Goal: Information Seeking & Learning: Learn about a topic

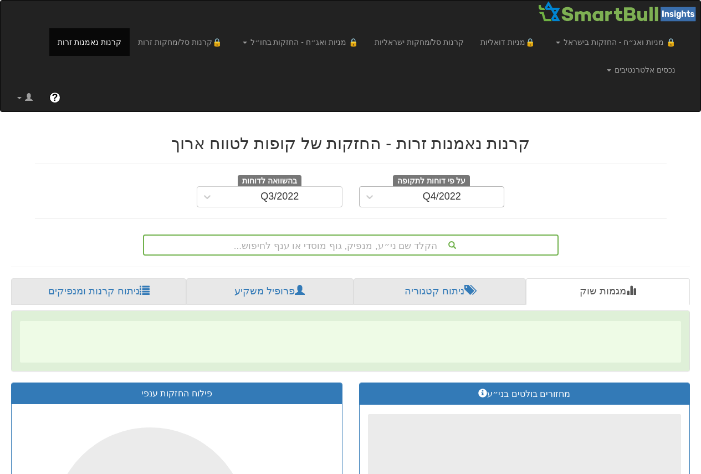
click at [427, 198] on div "Q4/2022" at bounding box center [442, 196] width 38 height 11
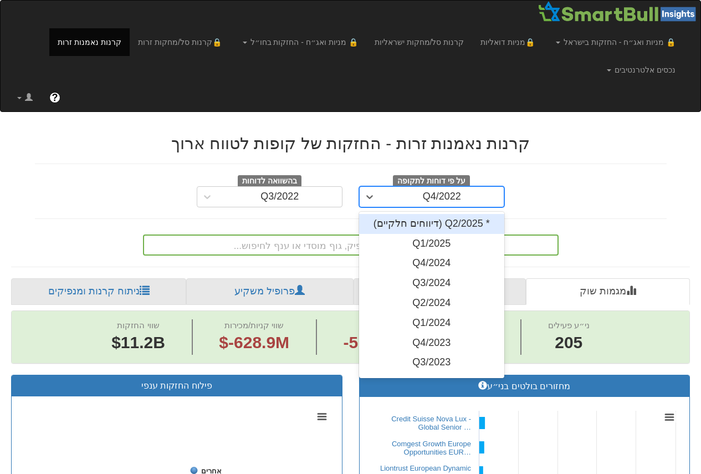
click at [449, 220] on div "* Q2/2025 (דיווחים חלקיים)" at bounding box center [432, 224] width 146 height 20
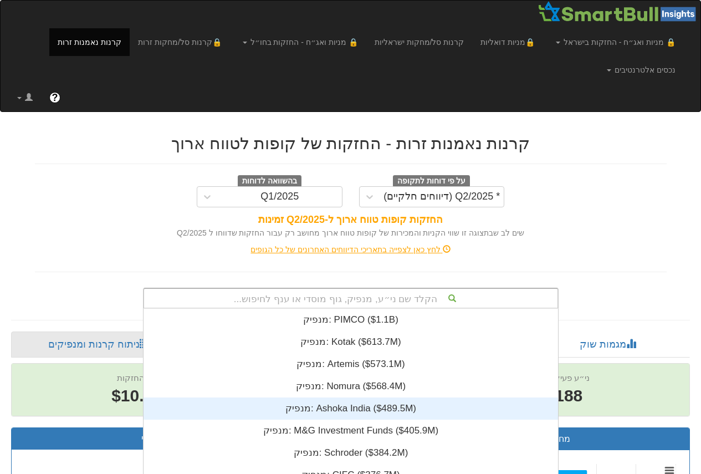
click at [325, 298] on div "הקלד שם ני״ע, מנפיק, גוף מוסדי או ענף לחיפוש... מנפיק: ‎PIMCO ‎($1.1B)‏ מנפיק: …" at bounding box center [351, 298] width 416 height 21
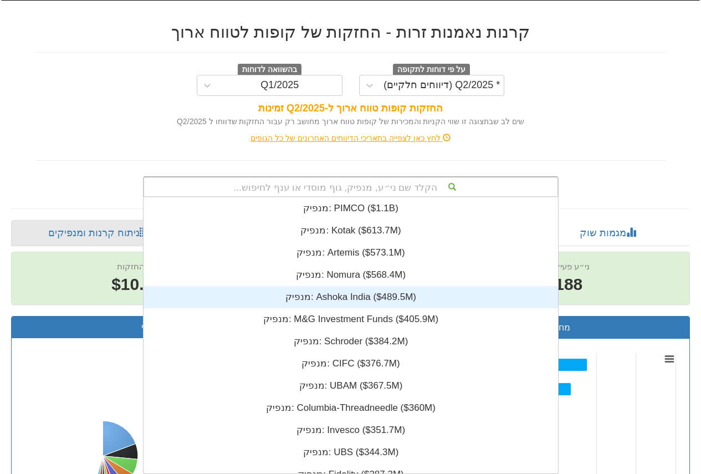
scroll to position [9, 0]
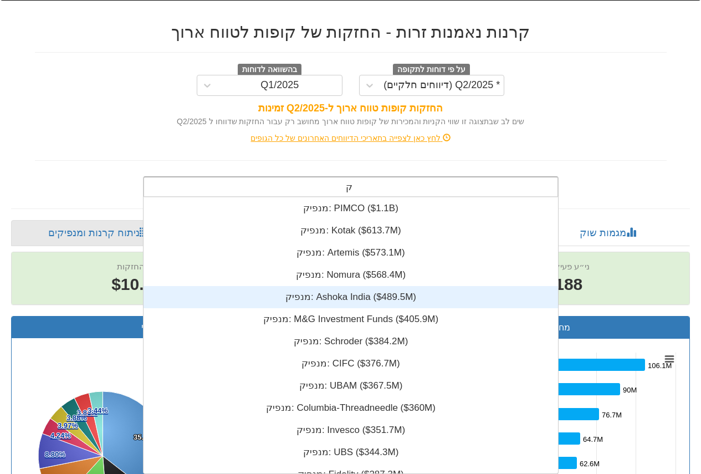
type input "קו"
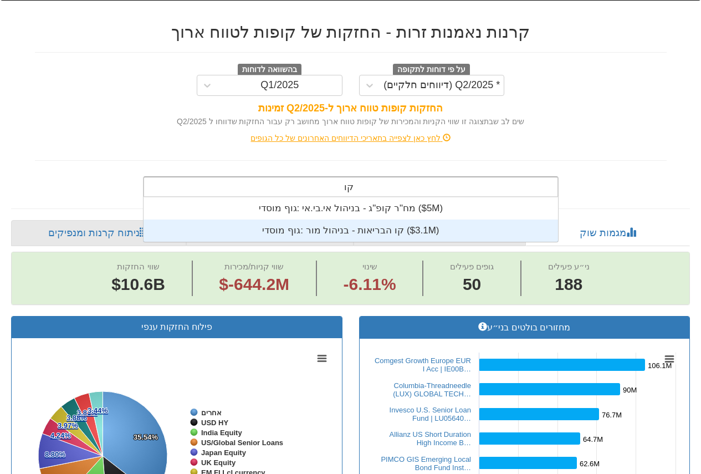
click at [362, 231] on div "גוף מוסדי: ‎קו הבריאות - בניהול מור ‎($3.1M)‏" at bounding box center [350, 230] width 414 height 22
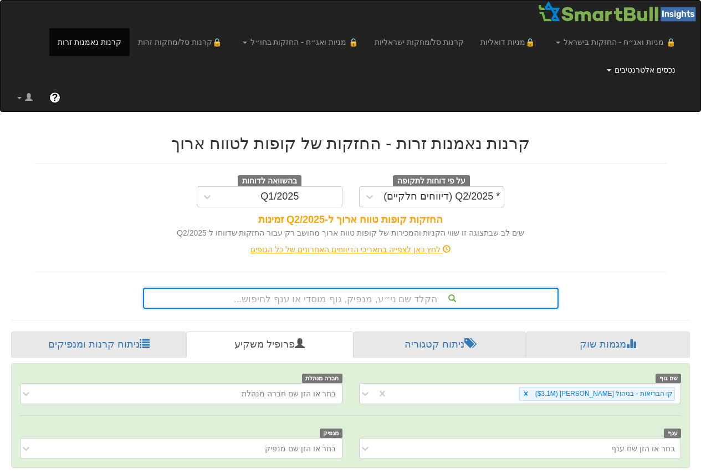
click at [637, 68] on link "נכסים אלטרנטיבים" at bounding box center [640, 70] width 85 height 28
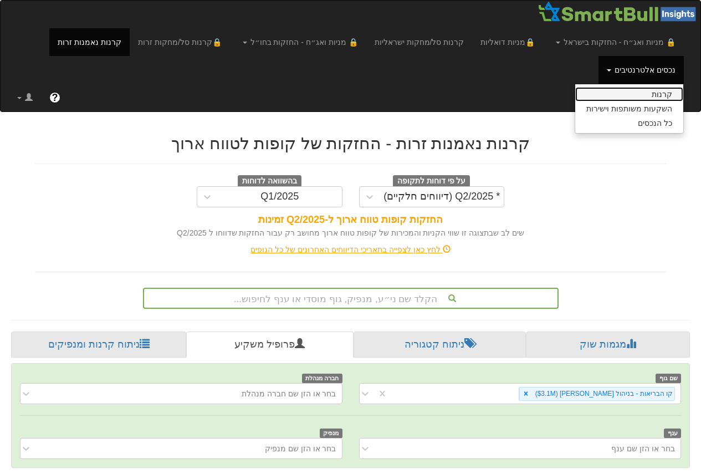
click at [648, 93] on link "קרנות" at bounding box center [629, 94] width 108 height 14
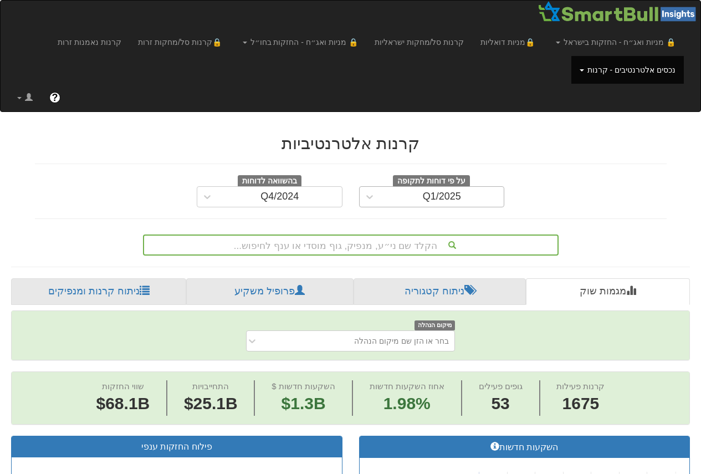
click at [421, 198] on div "Q1/2025" at bounding box center [442, 197] width 124 height 18
click at [599, 196] on div "על פי דוחות לתקופה Q1/2025 בהשוואה לדוחות Q4/2024" at bounding box center [351, 191] width 648 height 32
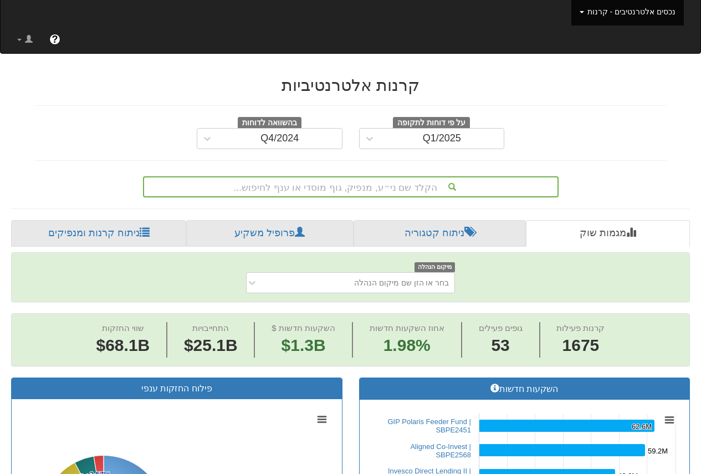
click at [363, 197] on div "הקלד שם ני״ע, מנפיק, גוף מוסדי או ענף לחיפוש..." at bounding box center [351, 186] width 416 height 21
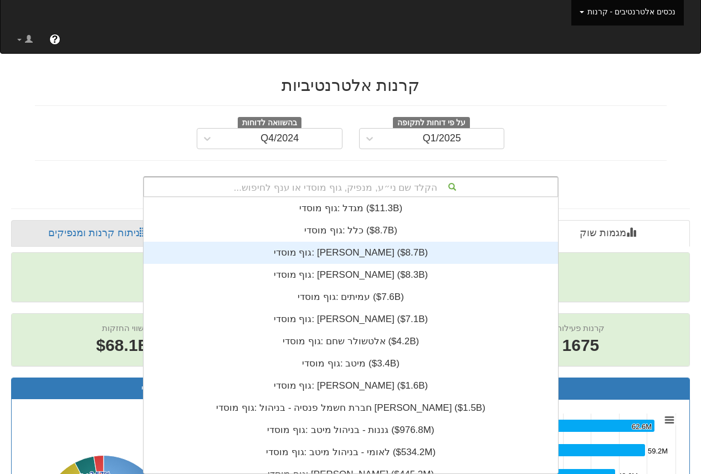
scroll to position [276, 0]
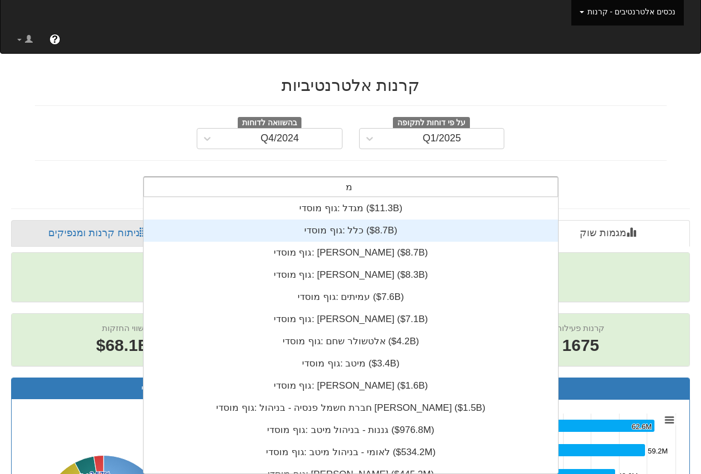
type input "מור"
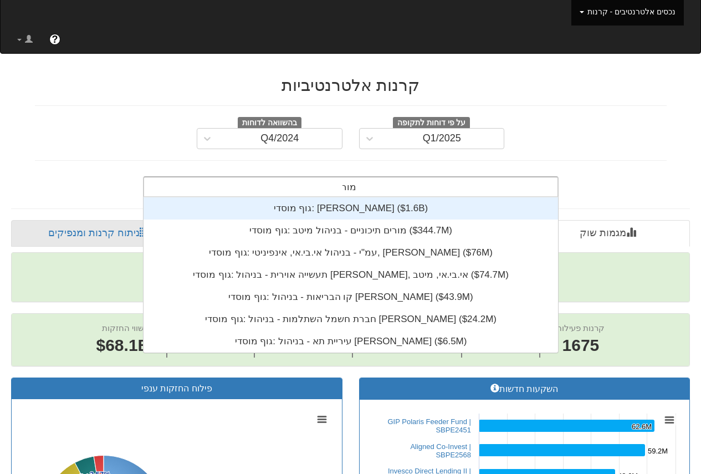
scroll to position [155, 0]
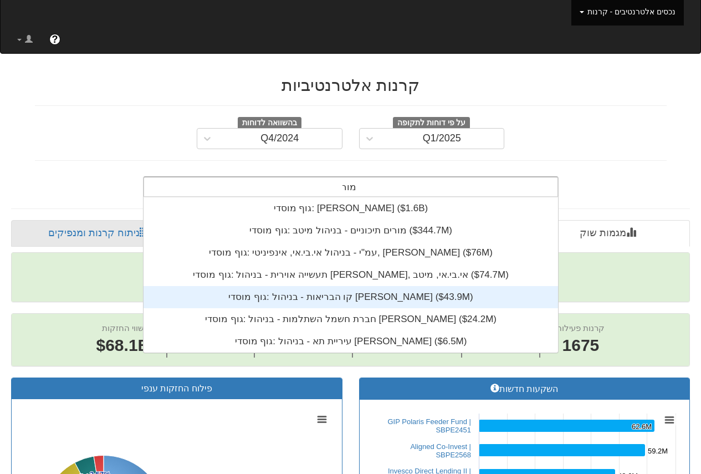
click at [363, 290] on div "גוף מוסדי: ‎קו הבריאות - בניהול מור ‎($43.9M)‏" at bounding box center [350, 297] width 414 height 22
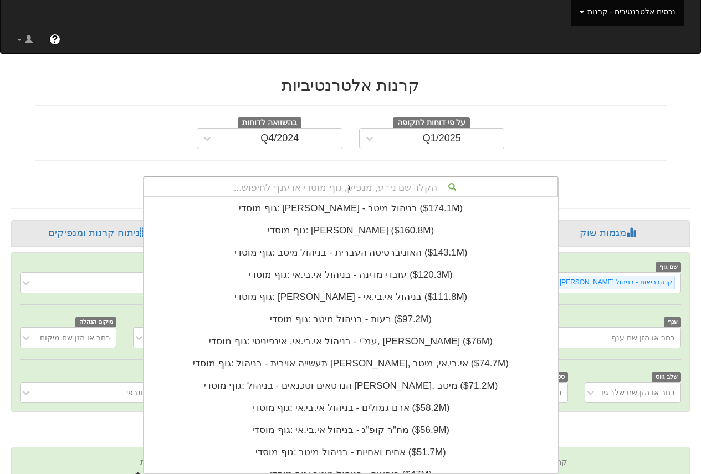
scroll to position [22, 0]
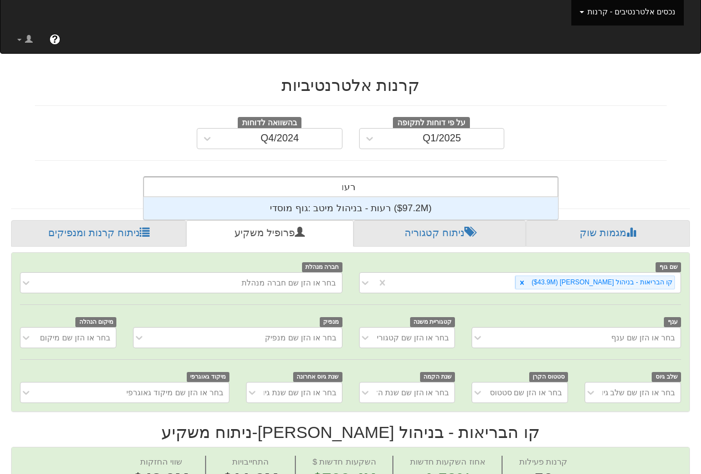
type input "רעות"
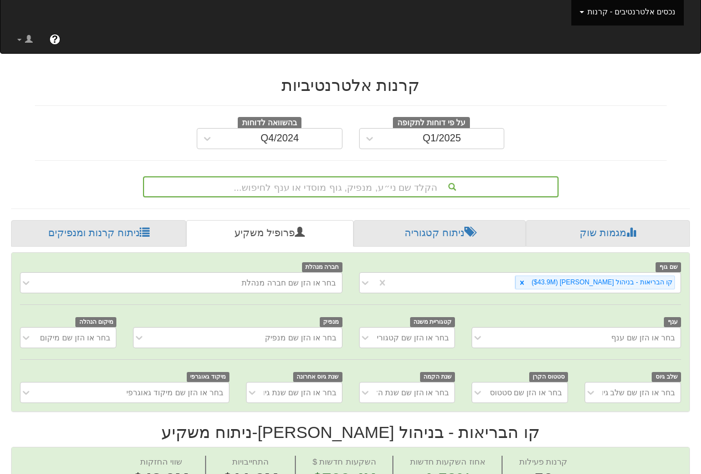
click at [591, 165] on div "קרנות אלטרנטיביות על פי דוחות לתקופה Q1/2025 בהשוואה לדוחות Q4/2024 הקלד שם ני״…" at bounding box center [351, 131] width 648 height 132
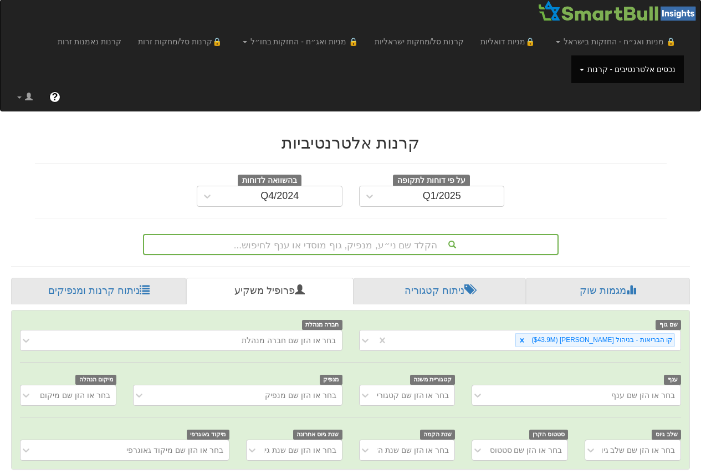
scroll to position [0, 0]
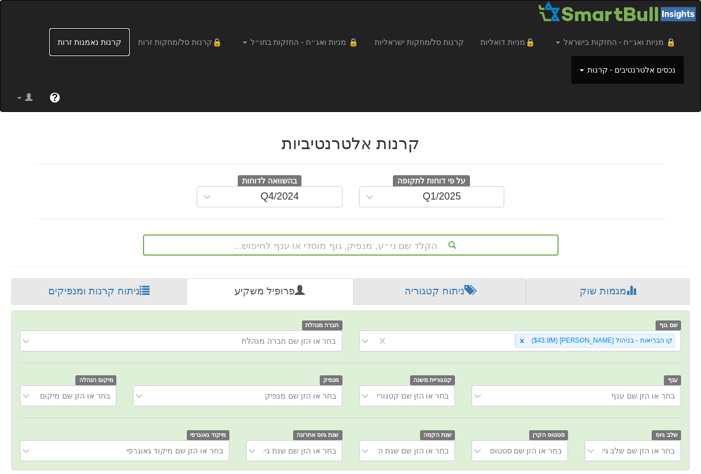
click at [130, 46] on link "קרנות נאמנות זרות" at bounding box center [89, 42] width 80 height 28
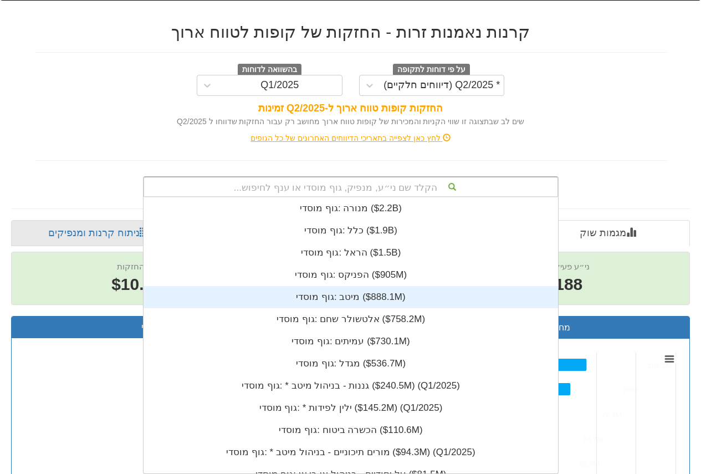
click at [345, 197] on div "הקלד שם ני״ע, מנפיק, גוף מוסדי או ענף לחיפוש... גוף מוסדי: ‎מנורה ‎($2.2B)‏ גוף…" at bounding box center [351, 186] width 416 height 21
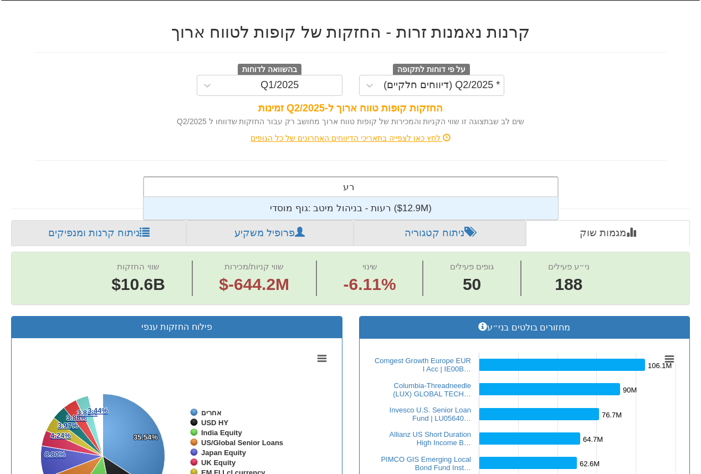
scroll to position [22, 0]
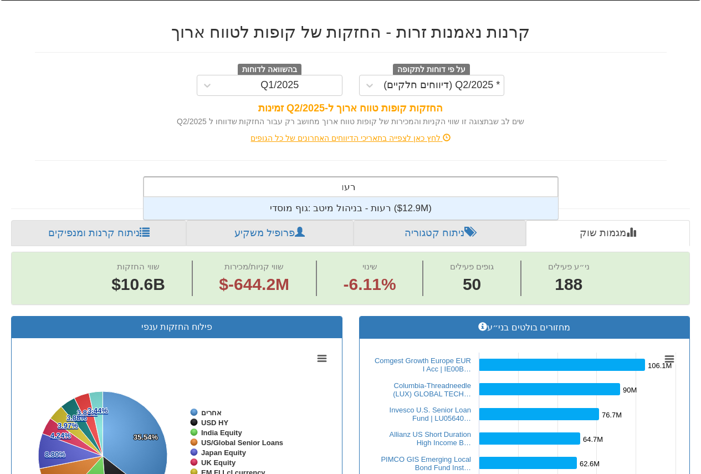
type input "רעות"
click at [416, 210] on div "גוף מוסדי: ‎רעות - בניהול מיטב ‎($12.9M)‏" at bounding box center [350, 208] width 414 height 22
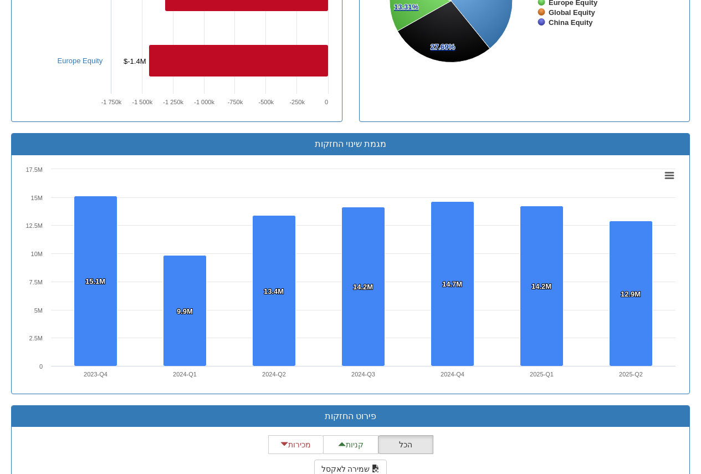
scroll to position [942, 0]
